Goal: Find specific page/section: Find specific page/section

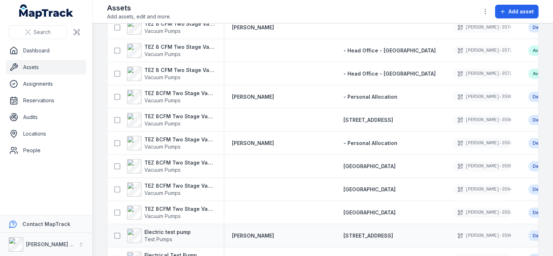
scroll to position [175, 0]
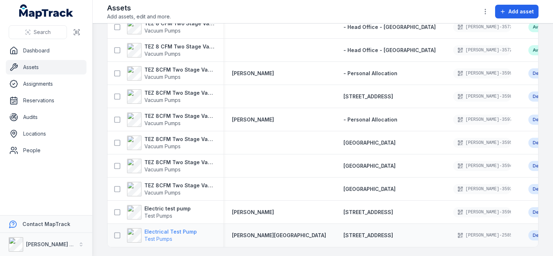
click at [168, 228] on strong "Electrical Test Pump" at bounding box center [170, 231] width 52 height 7
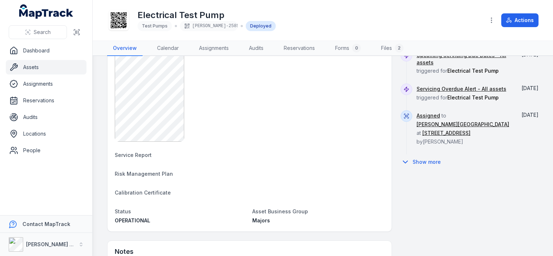
scroll to position [290, 0]
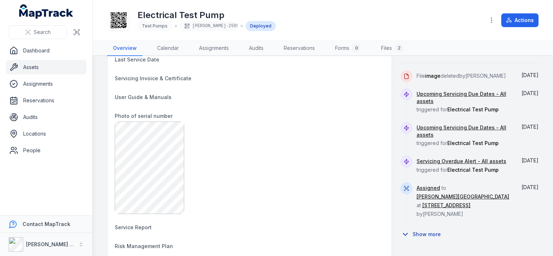
click at [418, 227] on button "Show more" at bounding box center [423, 234] width 45 height 15
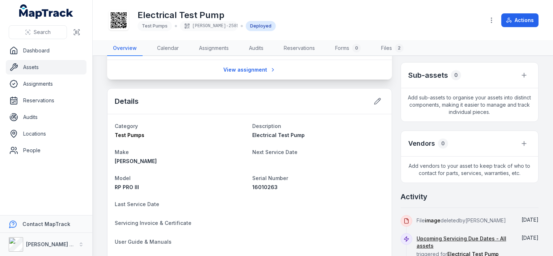
scroll to position [0, 0]
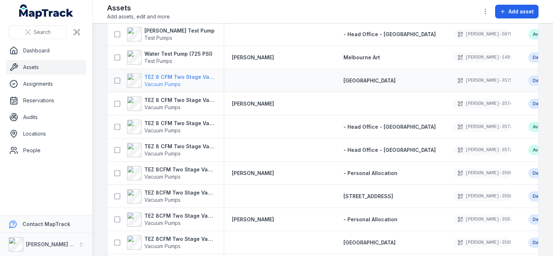
scroll to position [175, 0]
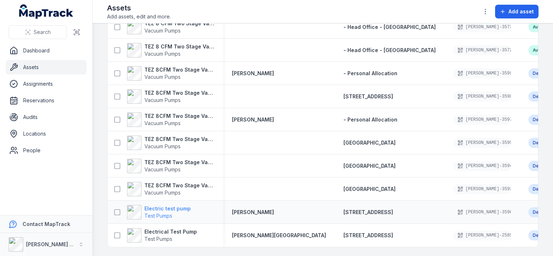
click at [158, 205] on strong "Electric test pump" at bounding box center [167, 208] width 46 height 7
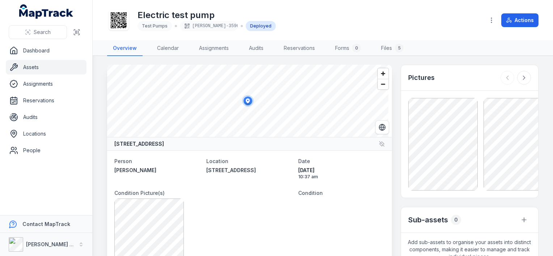
click at [29, 67] on link "Assets" at bounding box center [46, 67] width 81 height 14
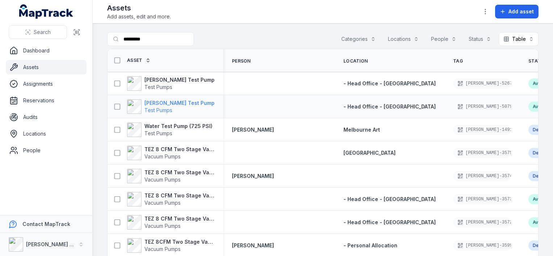
click at [156, 103] on strong "Rothenberger Test Pump" at bounding box center [179, 103] width 70 height 7
click at [159, 102] on strong "Rothenberger Test Pump" at bounding box center [179, 103] width 70 height 7
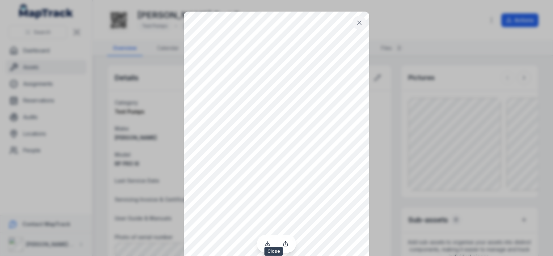
click at [356, 21] on icon at bounding box center [359, 22] width 7 height 7
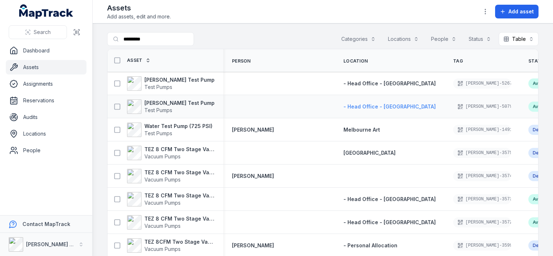
click at [344, 106] on span "- Head Office - [GEOGRAPHIC_DATA]" at bounding box center [390, 107] width 92 height 6
click at [157, 100] on strong "Rothenberger Test Pump" at bounding box center [179, 103] width 70 height 7
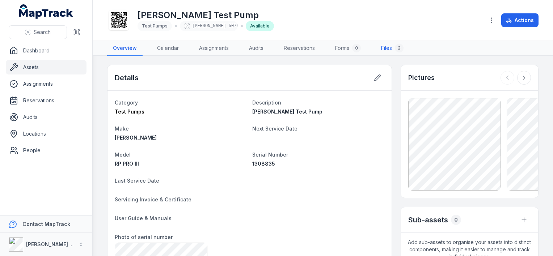
click at [390, 47] on link "Files 2" at bounding box center [392, 48] width 34 height 15
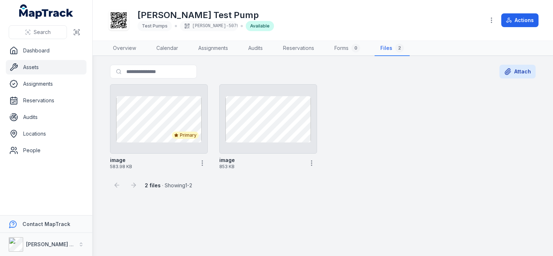
click at [31, 70] on link "Assets" at bounding box center [46, 67] width 81 height 14
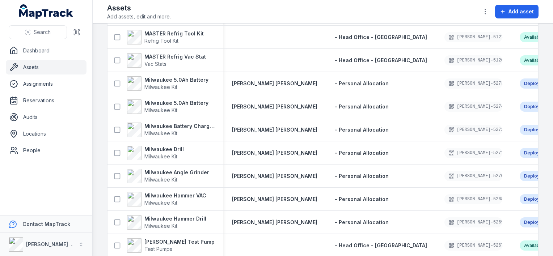
scroll to position [398, 0]
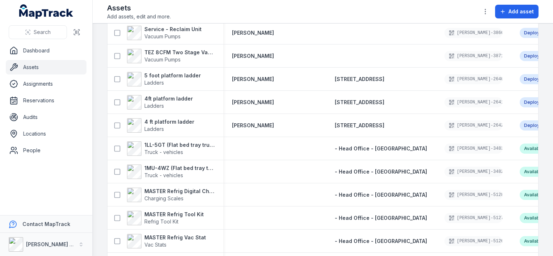
click at [30, 66] on link "Assets" at bounding box center [46, 67] width 81 height 14
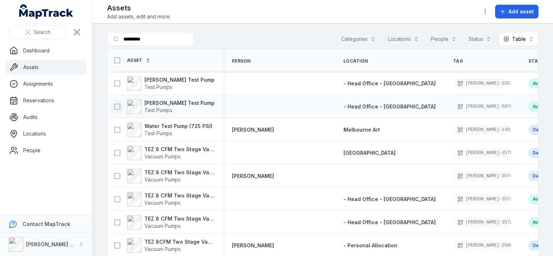
click at [118, 107] on icon at bounding box center [117, 106] width 7 height 7
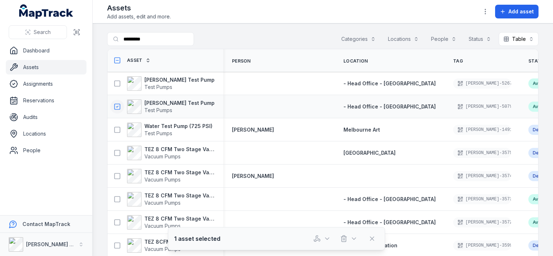
click at [117, 104] on rect at bounding box center [117, 106] width 5 height 5
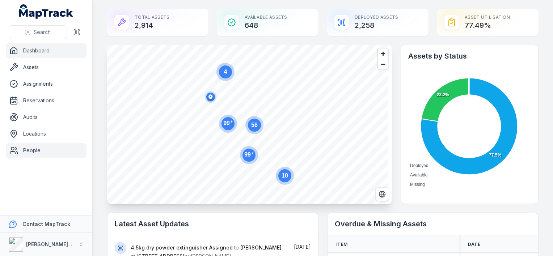
click at [25, 151] on link "People" at bounding box center [46, 150] width 81 height 14
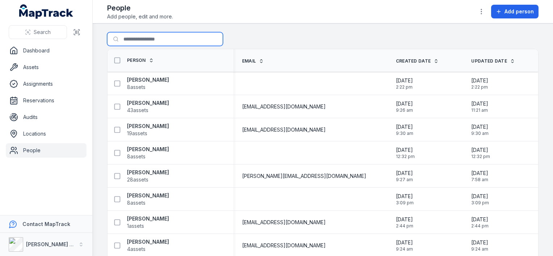
click at [142, 39] on input "Search for people" at bounding box center [165, 39] width 116 height 14
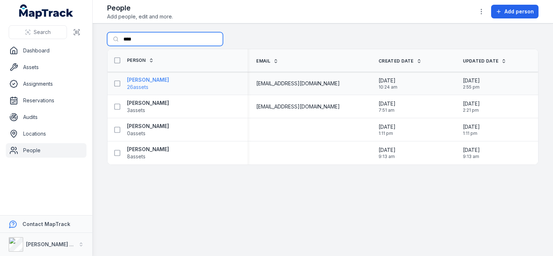
type input "****"
click at [141, 80] on strong "[PERSON_NAME]" at bounding box center [148, 79] width 42 height 7
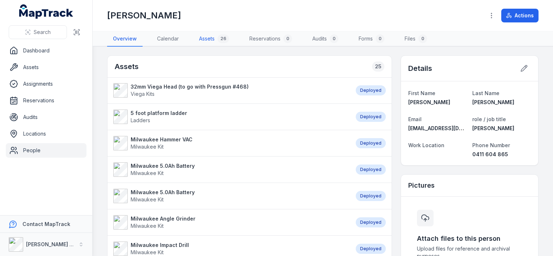
click at [207, 38] on link "Assets 26" at bounding box center [214, 38] width 42 height 15
